Goal: Find specific page/section: Find specific page/section

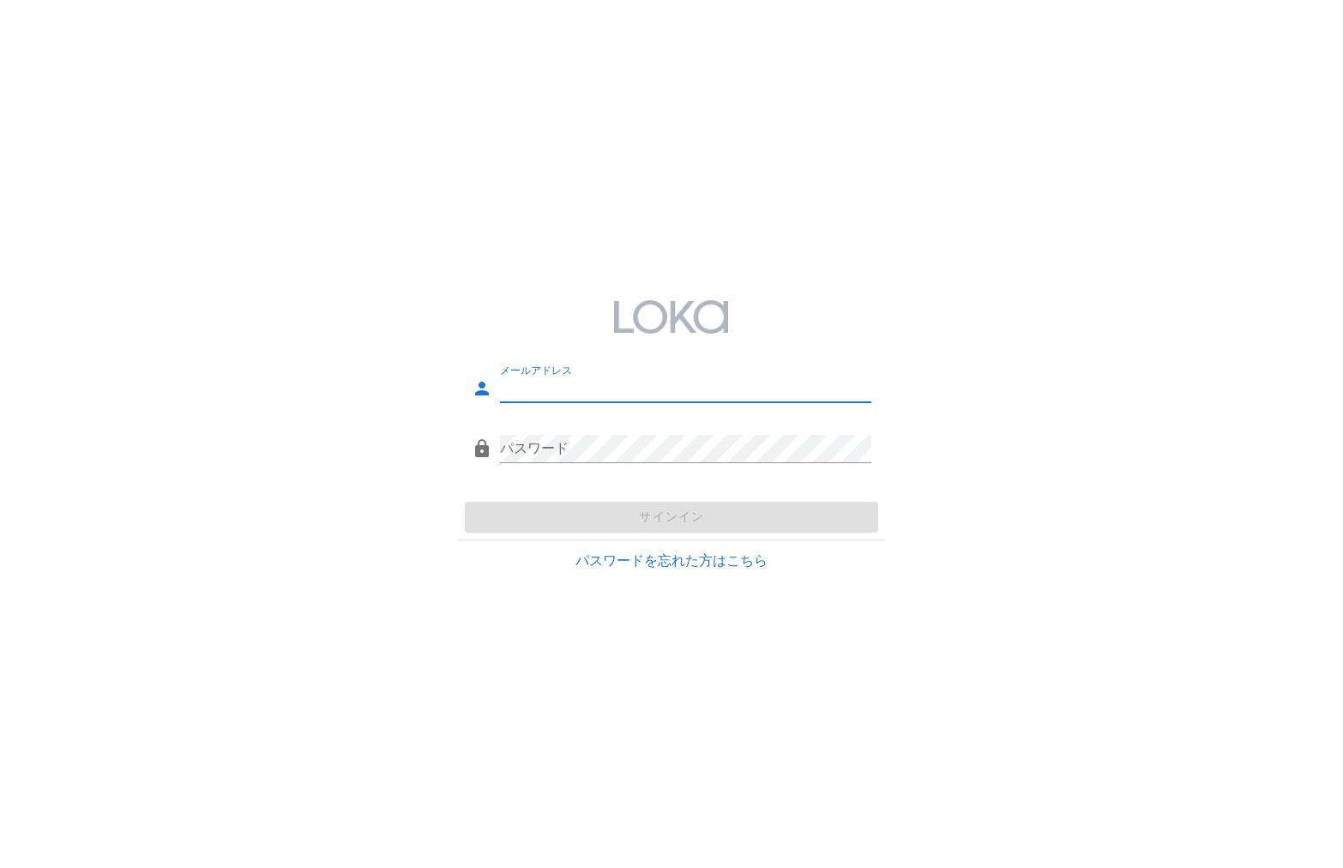
type input "[EMAIL_ADDRESS][DOMAIN_NAME]"
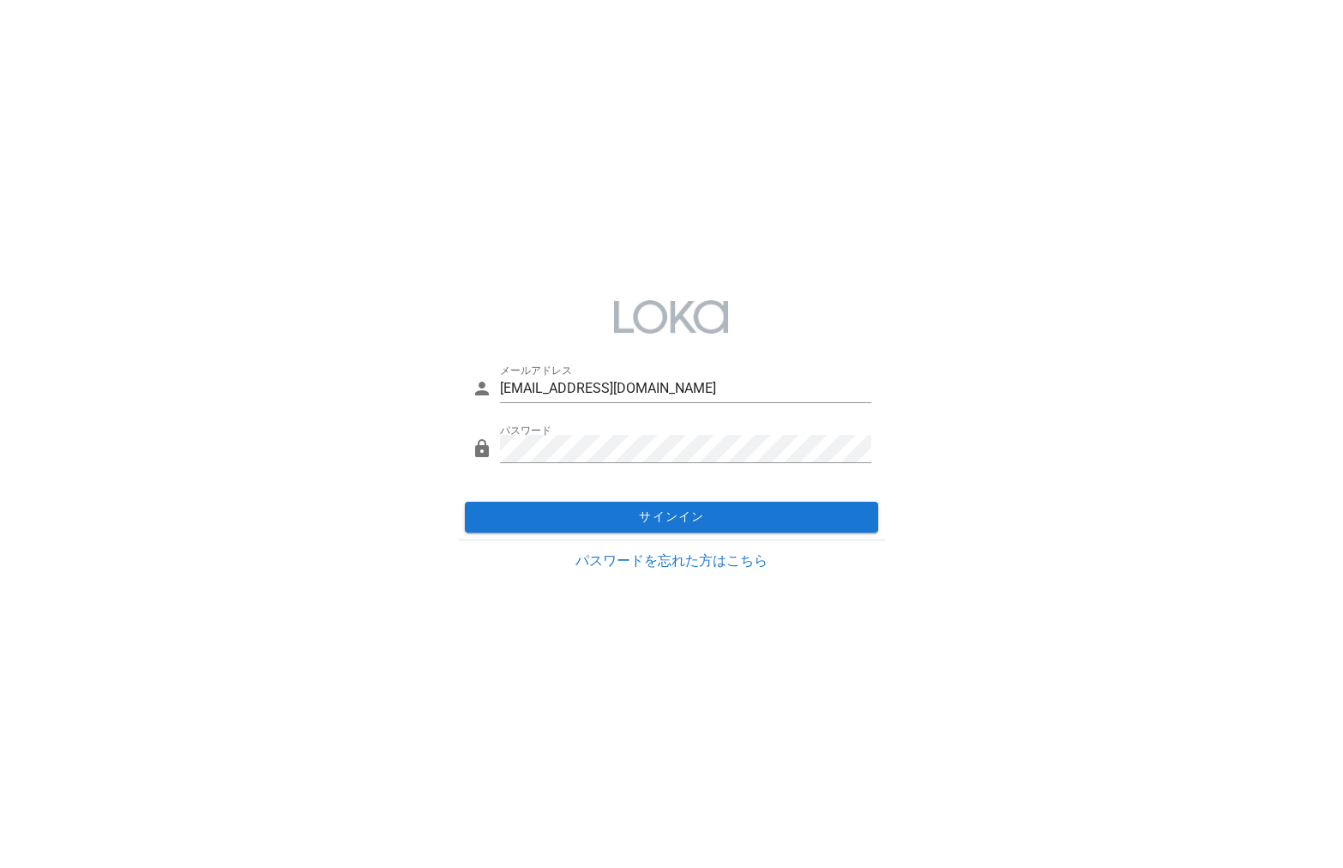
click at [774, 505] on div "サインイン" at bounding box center [671, 517] width 427 height 45
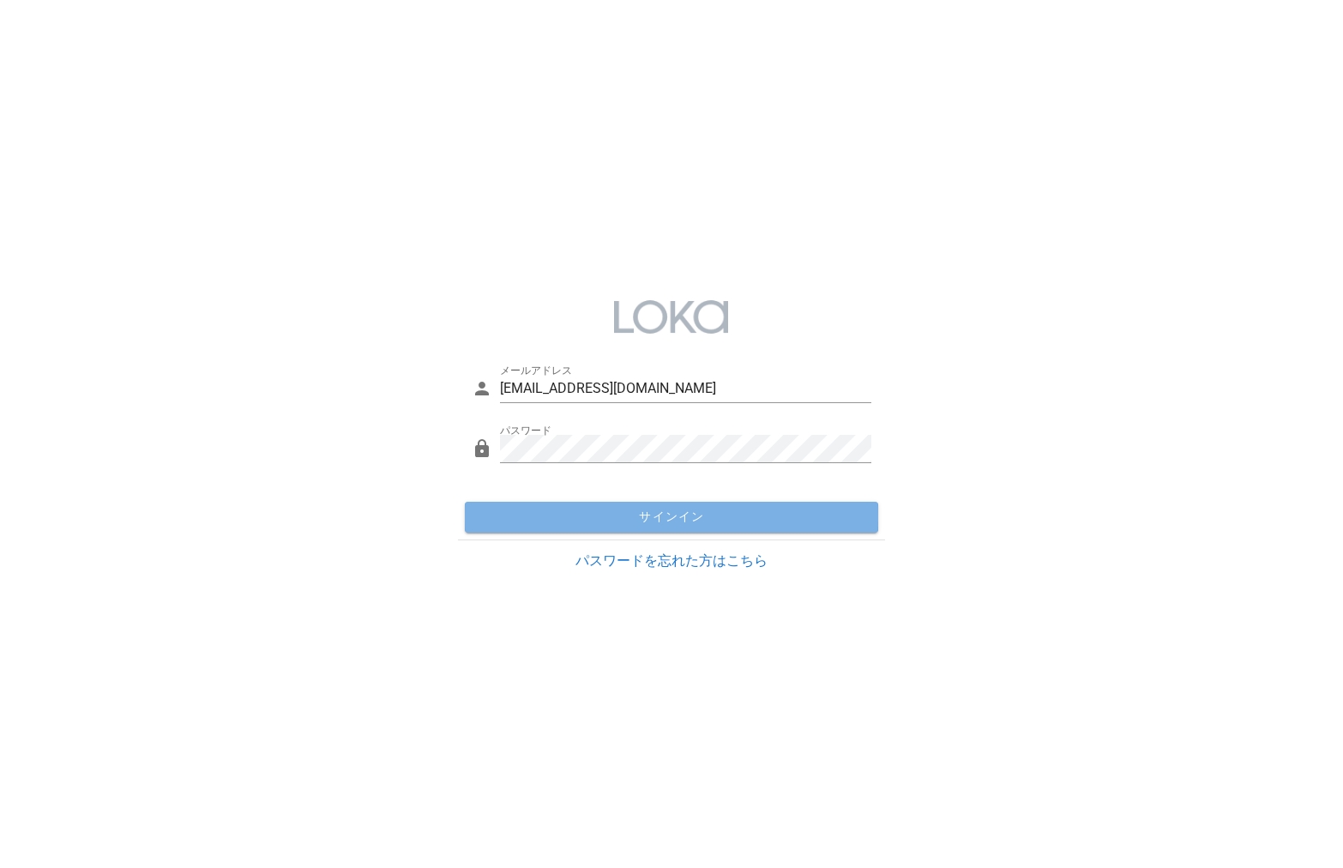
click at [777, 515] on span "サインイン" at bounding box center [672, 516] width 400 height 15
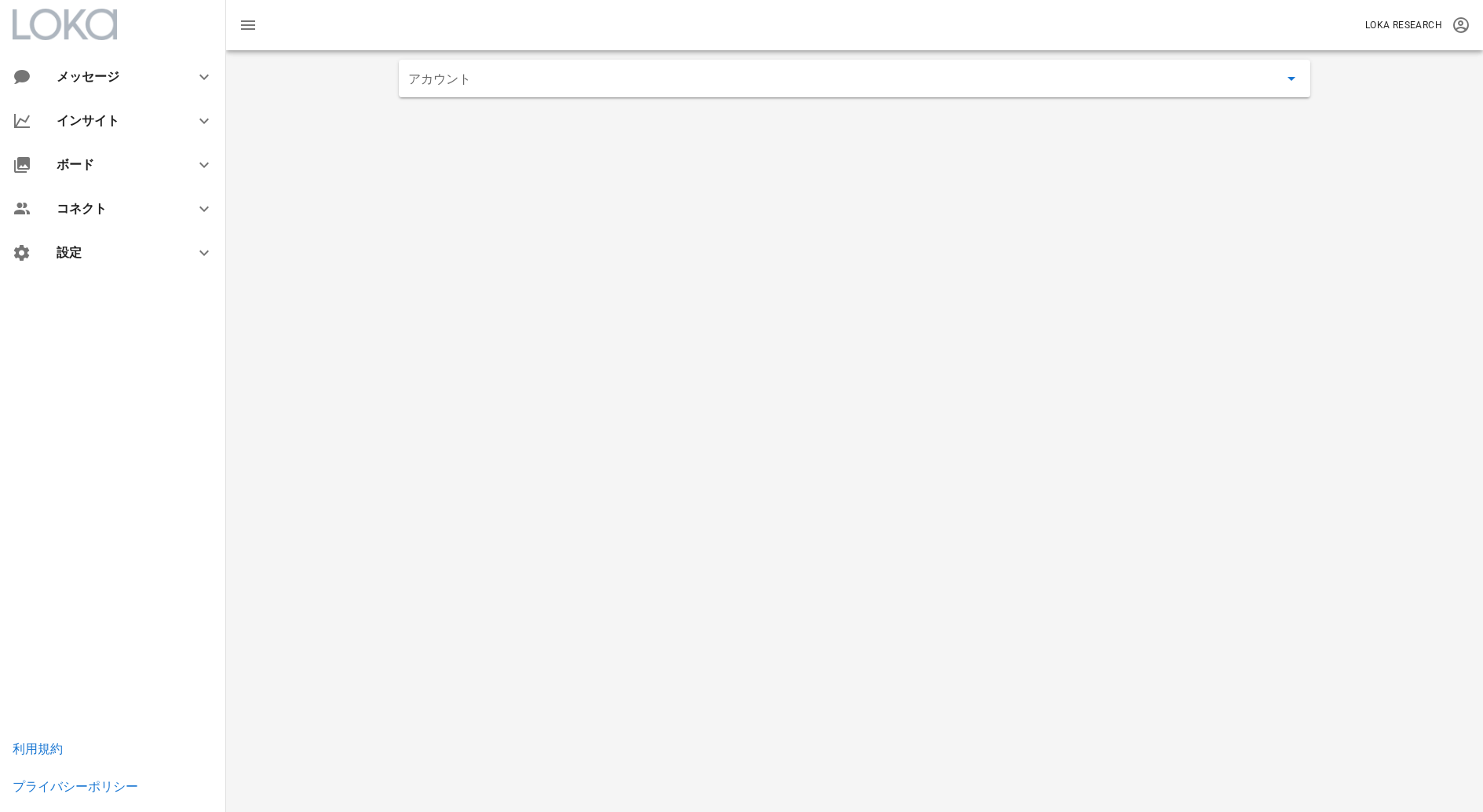
click at [976, 74] on input "アカウント" at bounding box center [843, 78] width 871 height 25
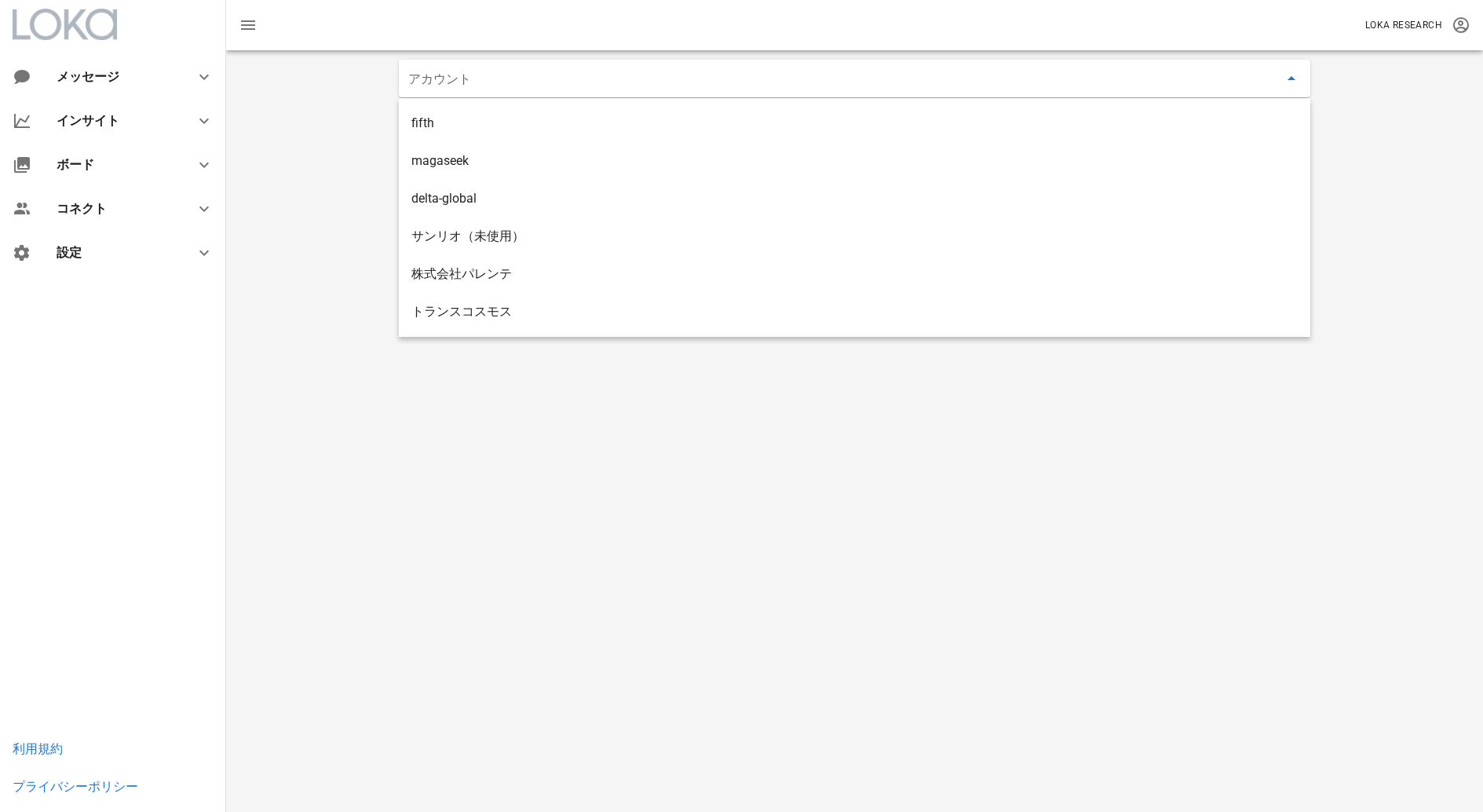
type input "a"
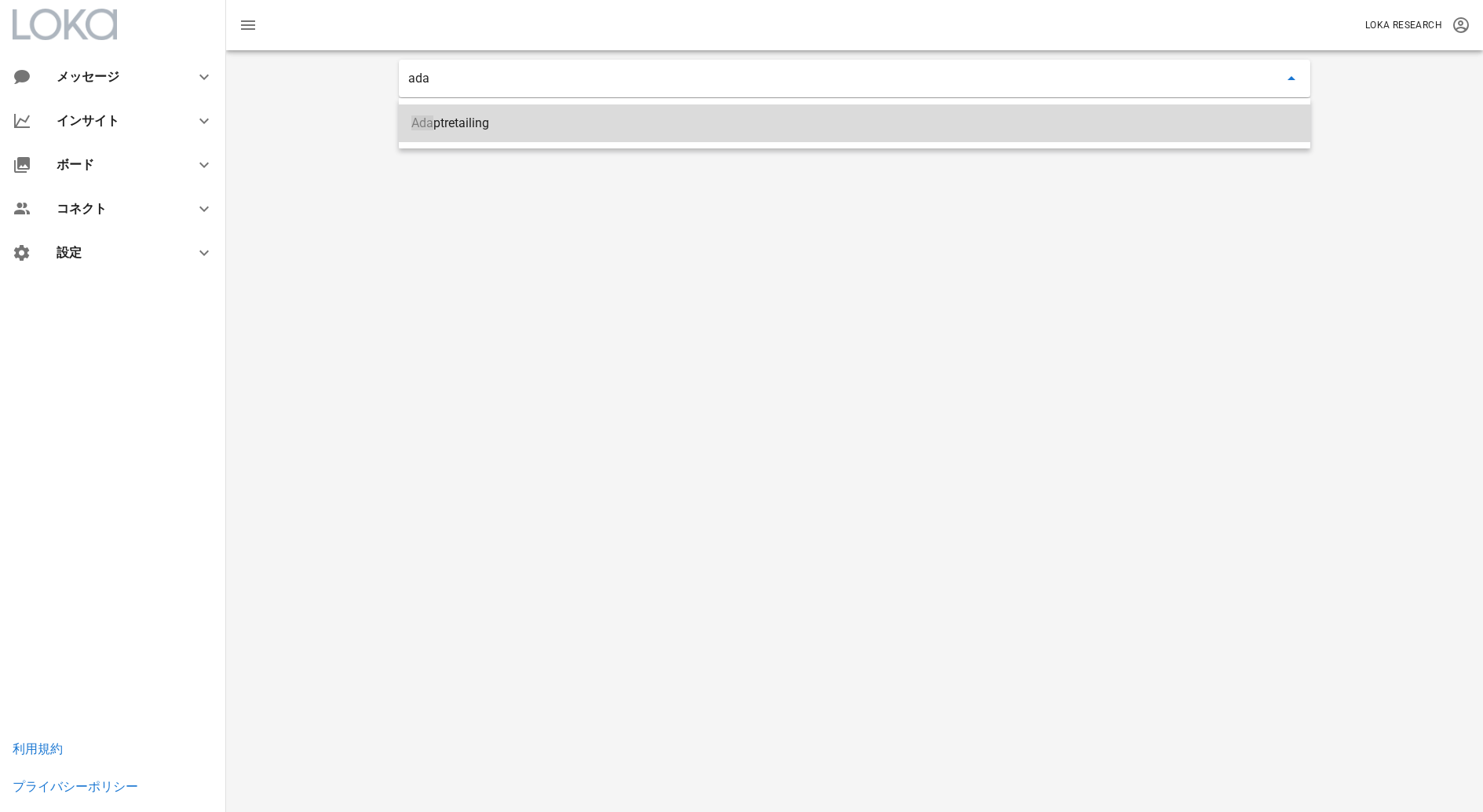
type input "Adaptretailing"
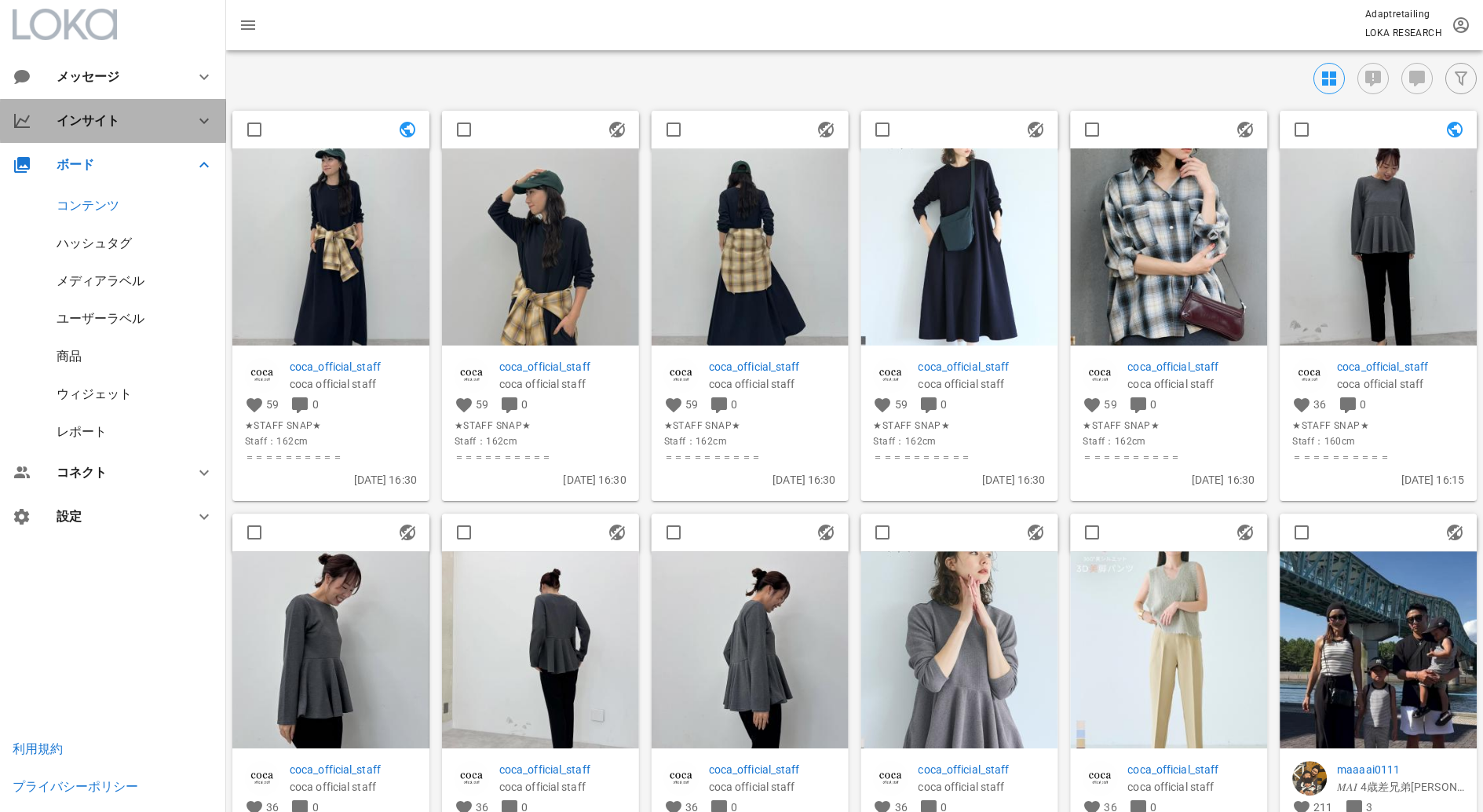
click at [112, 131] on div "インサイト" at bounding box center [113, 121] width 226 height 44
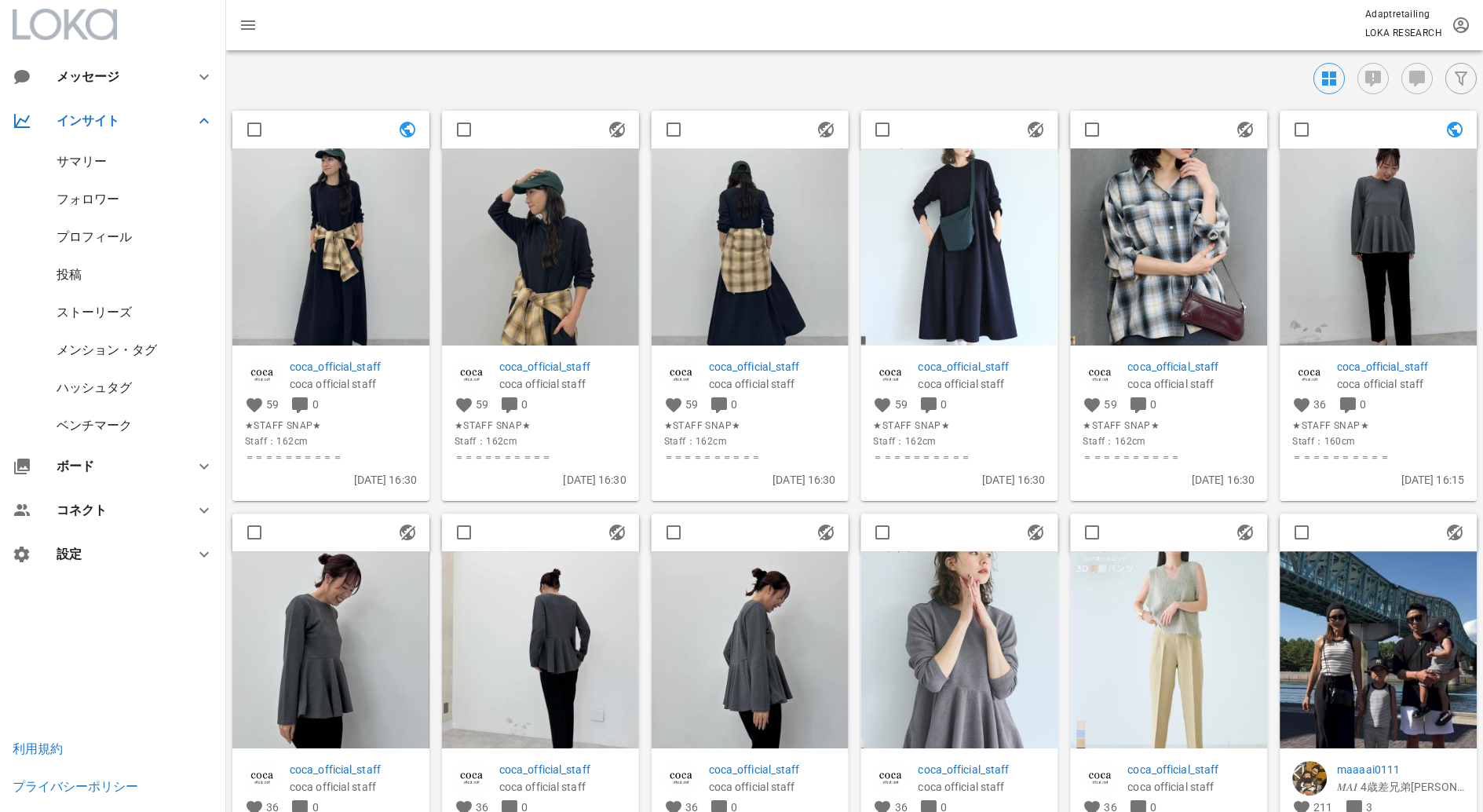
click at [96, 156] on div "サマリー" at bounding box center [81, 161] width 50 height 15
